Goal: Transaction & Acquisition: Obtain resource

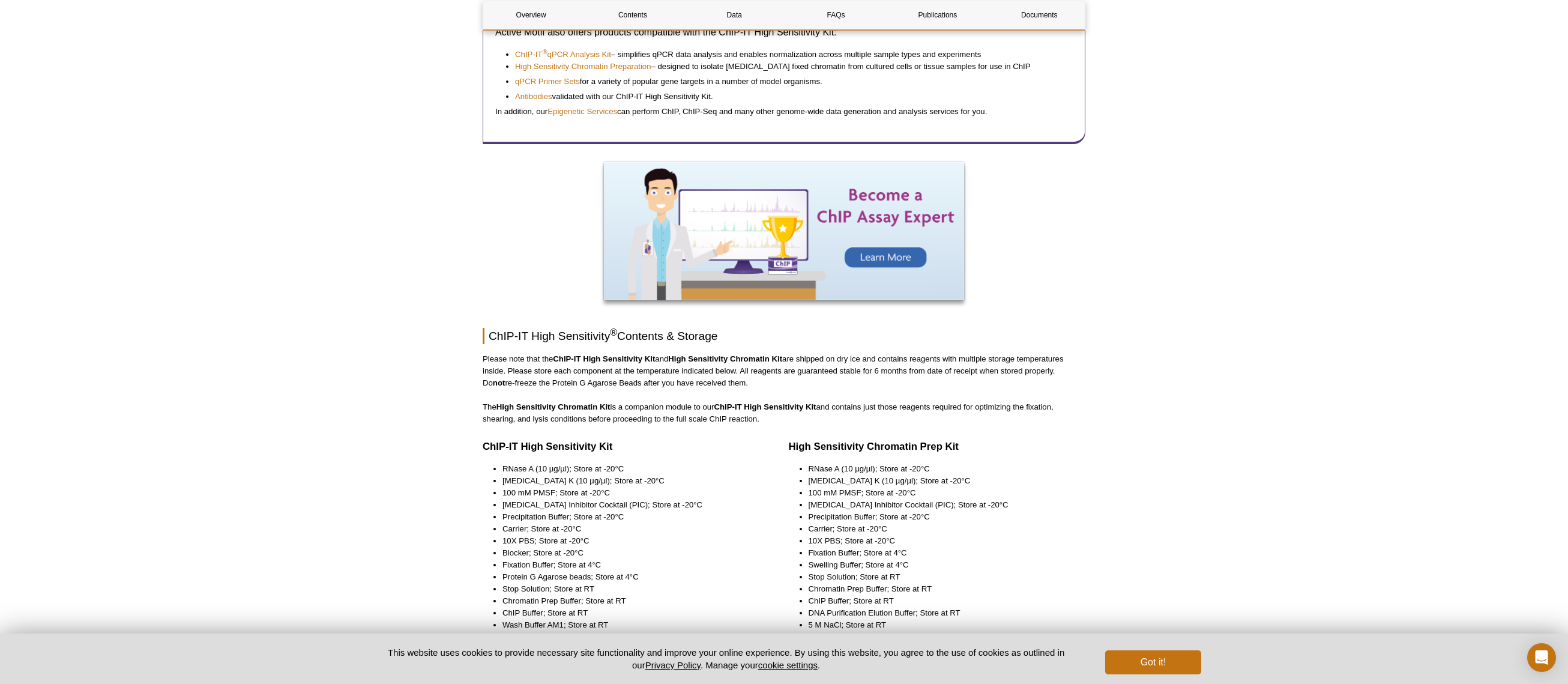
scroll to position [1162, 0]
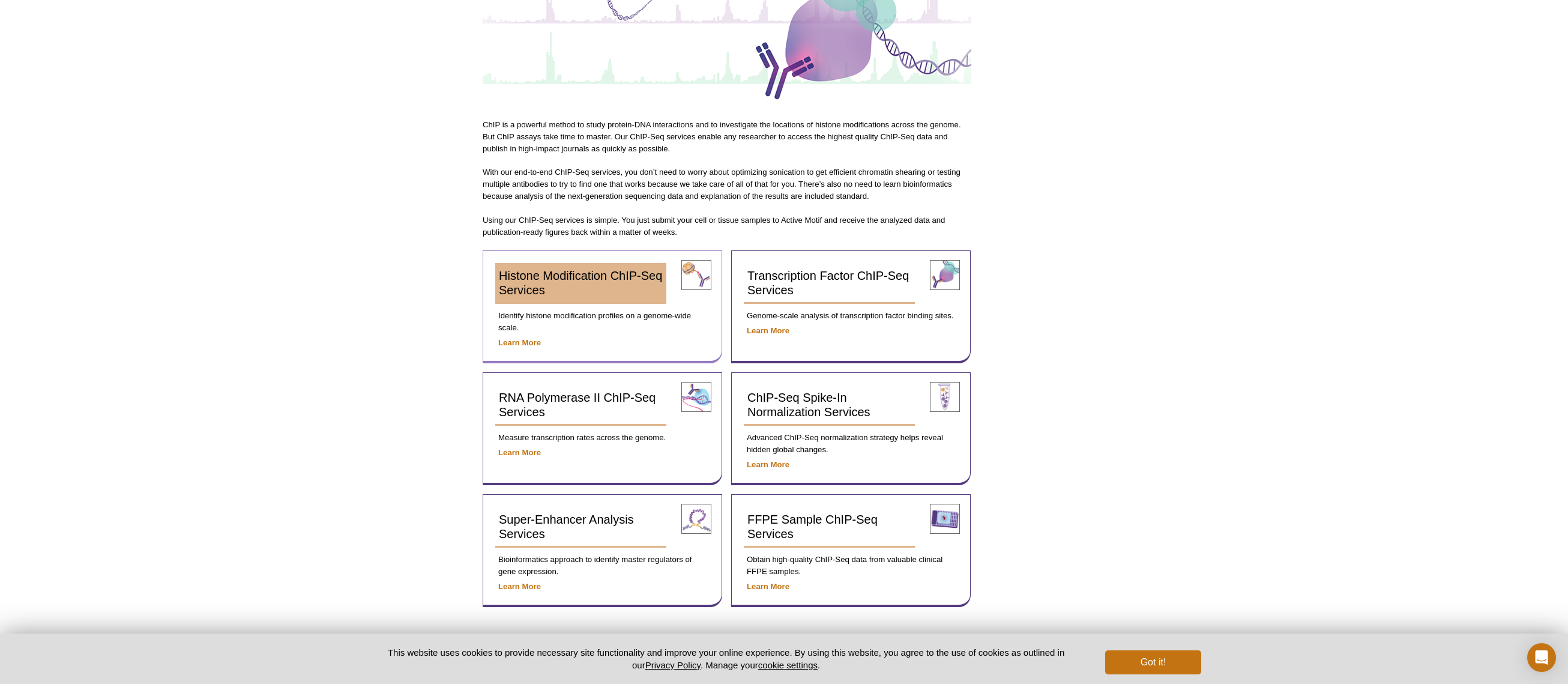
scroll to position [243, 0]
click at [581, 285] on link "Histone Modification ChIP-Seq Services" at bounding box center [580, 283] width 171 height 40
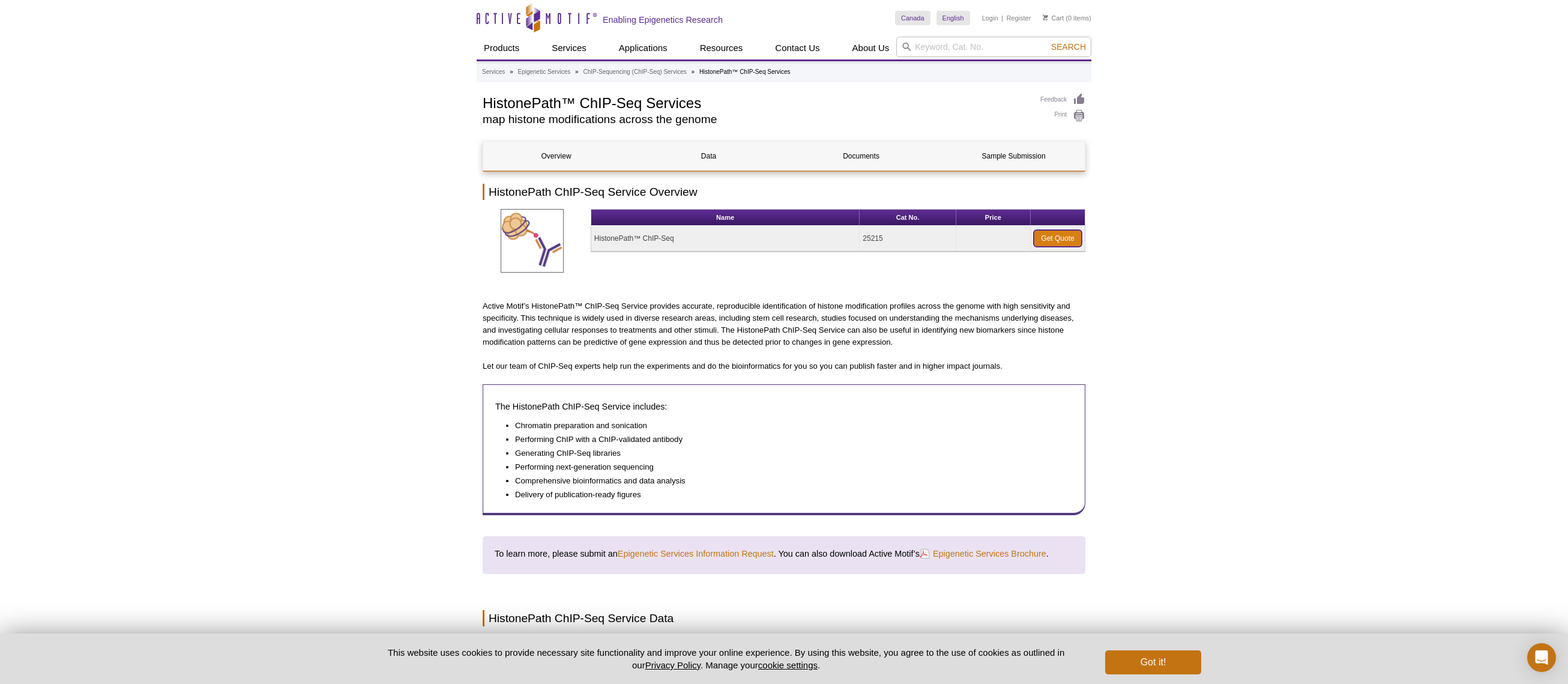
click at [1038, 245] on link "Get Quote" at bounding box center [1057, 238] width 48 height 17
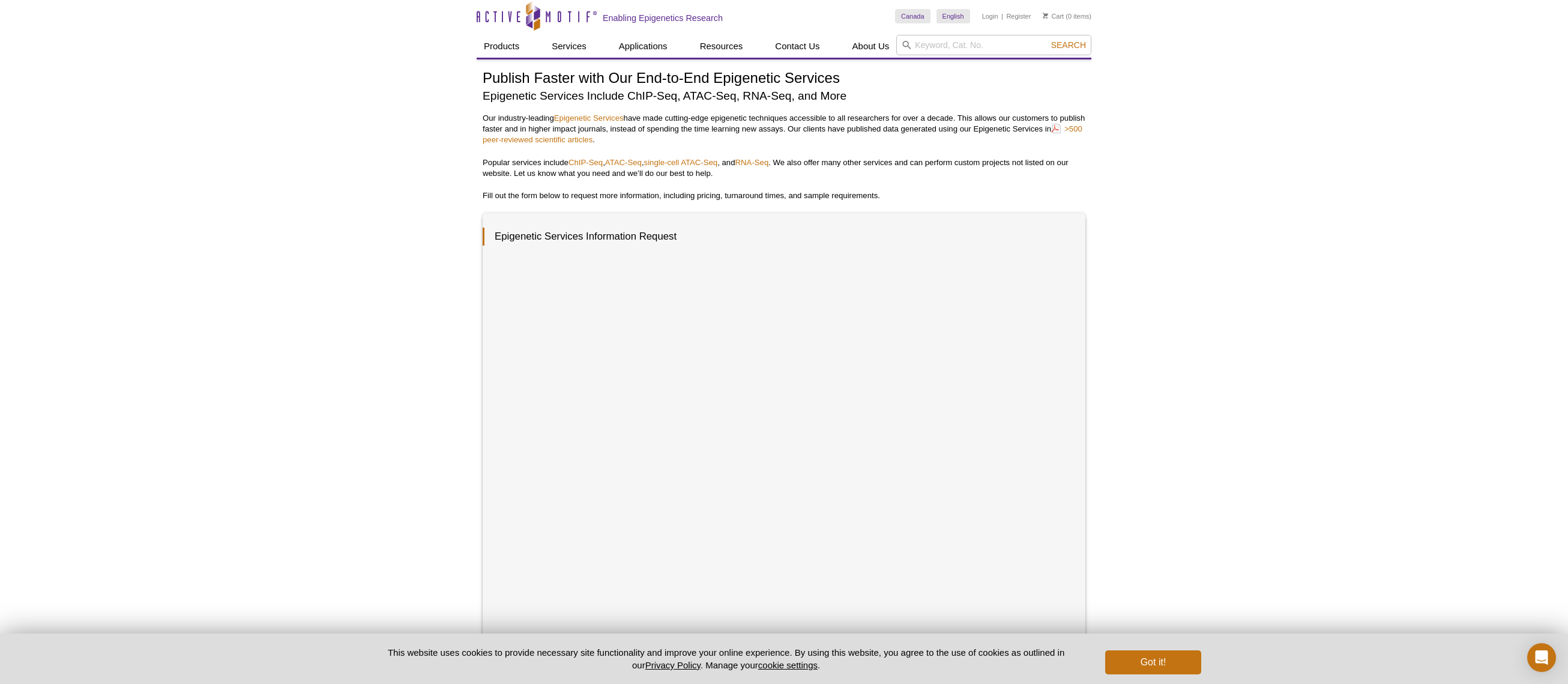
scroll to position [2, 0]
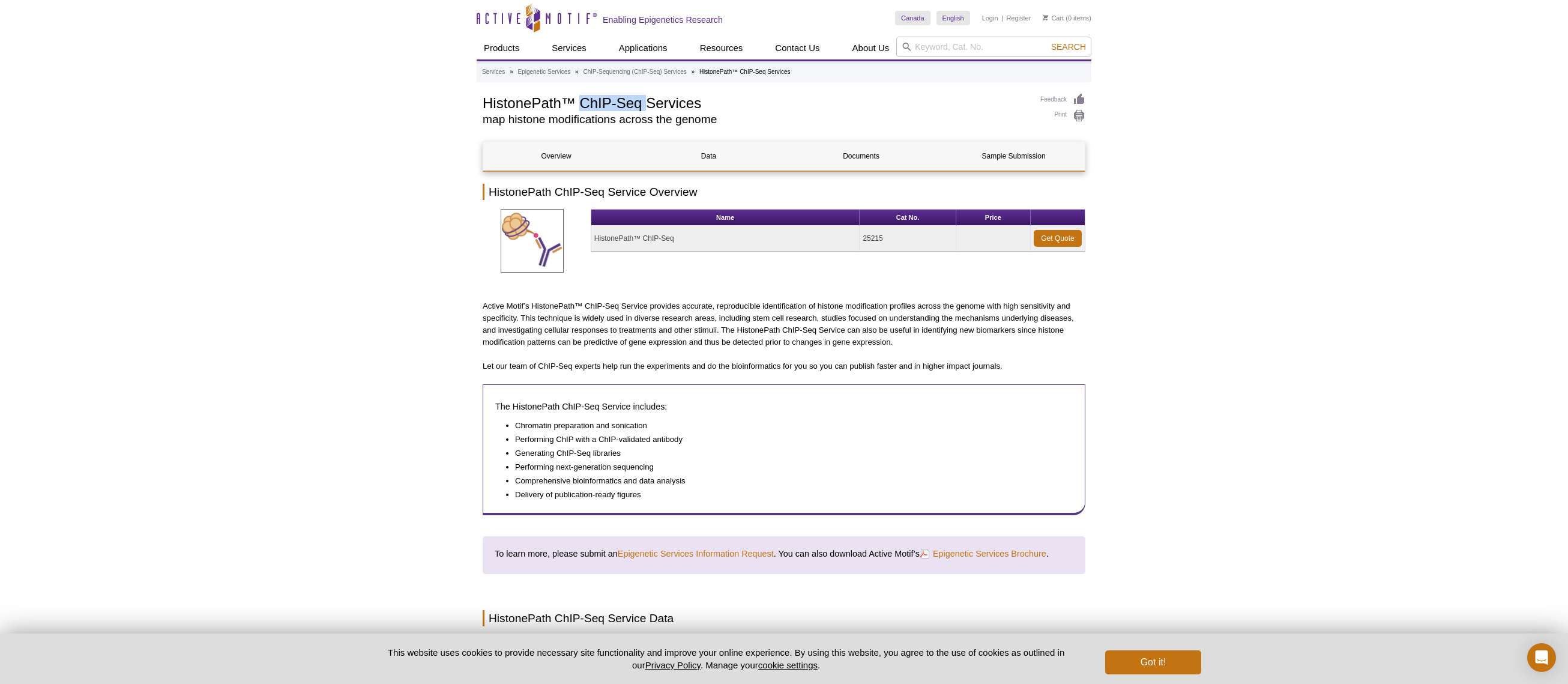
drag, startPoint x: 644, startPoint y: 101, endPoint x: 582, endPoint y: 101, distance: 62.0
click at [582, 102] on h1 "HistonePath™ ChIP-Seq Services" at bounding box center [755, 102] width 545 height 18
copy h1 "ChIP-Seq"
click at [484, 111] on h1 "HistonePath™ ChIP-Seq Services" at bounding box center [755, 102] width 545 height 18
drag, startPoint x: 483, startPoint y: 107, endPoint x: 647, endPoint y: 104, distance: 164.0
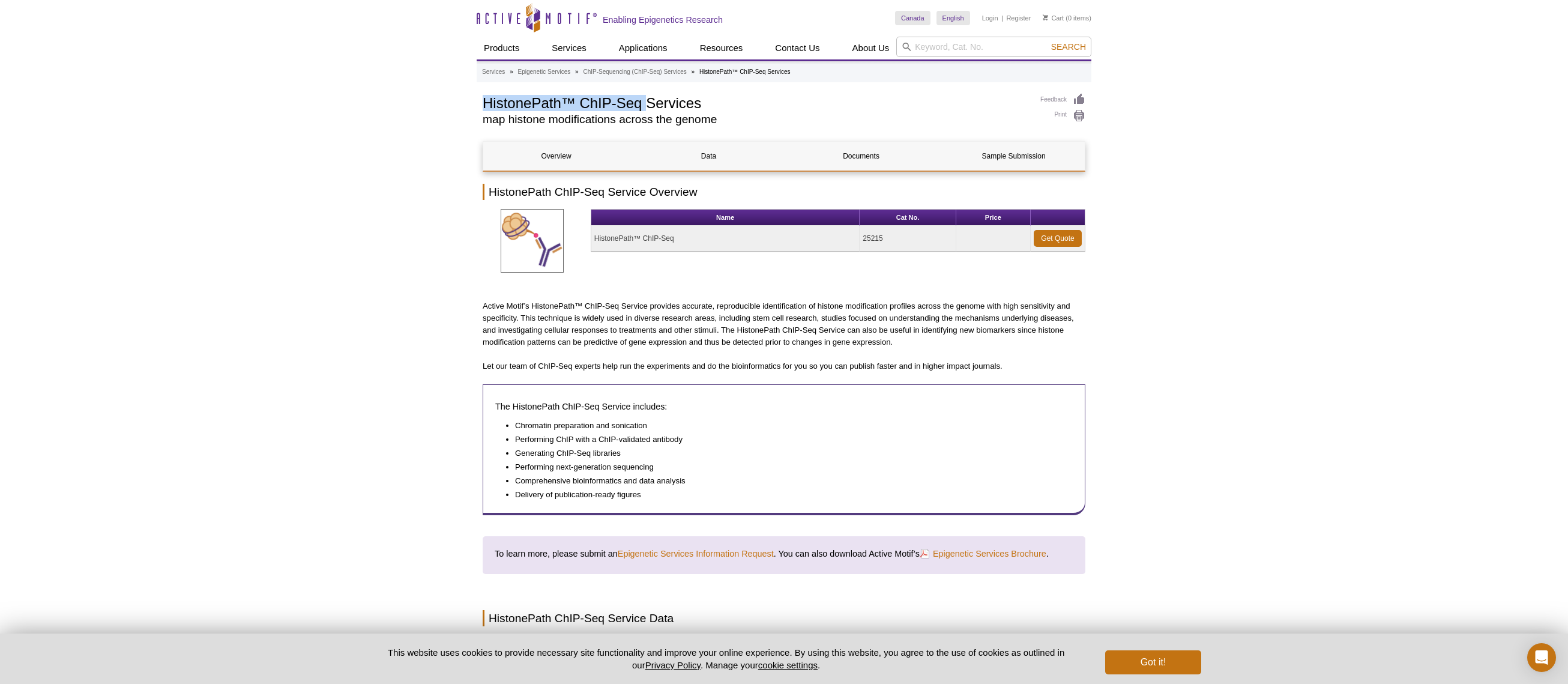
click at [647, 104] on h1 "HistonePath™ ChIP-Seq Services" at bounding box center [755, 102] width 545 height 18
copy h1 "HistonePath™ ChIP-Seq"
